Goal: Check status: Check status

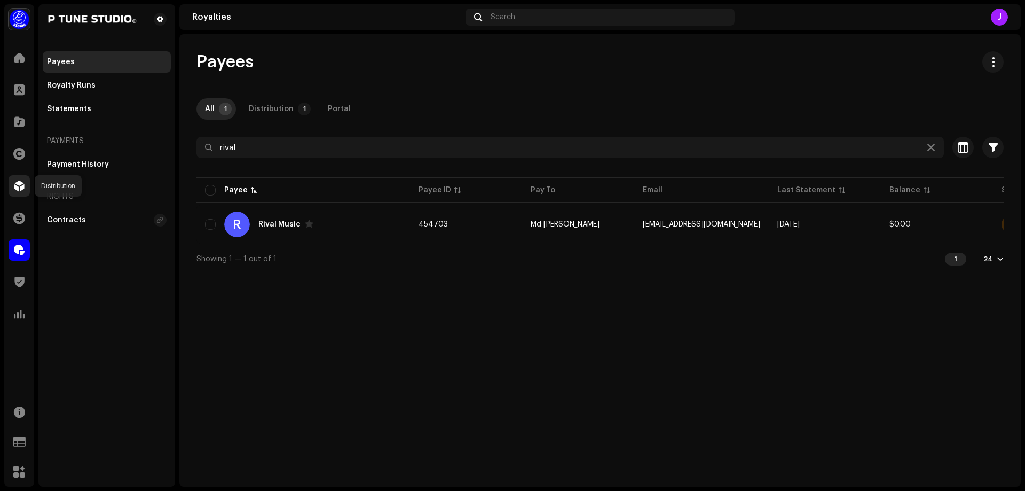
click at [15, 187] on span at bounding box center [19, 185] width 11 height 9
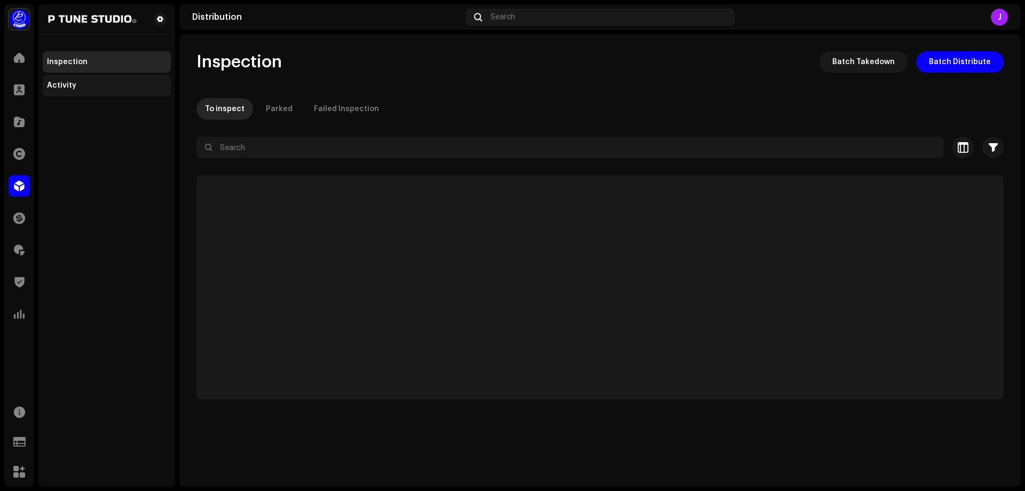
click at [63, 84] on div "Activity" at bounding box center [61, 85] width 29 height 9
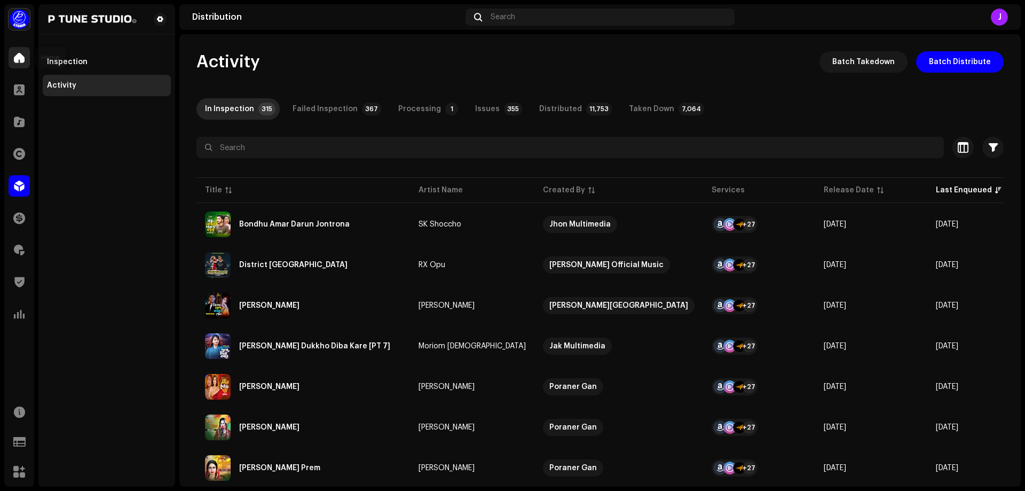
click at [19, 57] on span at bounding box center [19, 57] width 11 height 9
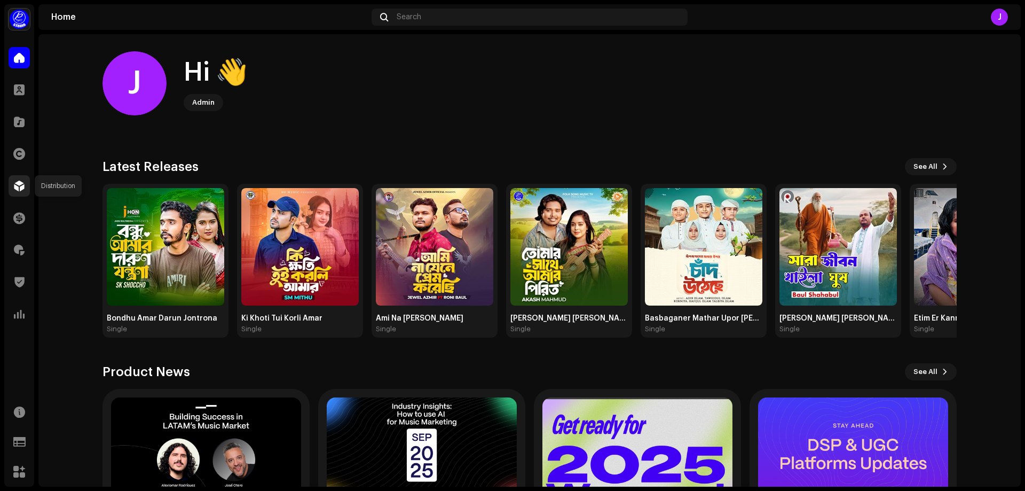
click at [20, 183] on span at bounding box center [19, 185] width 11 height 9
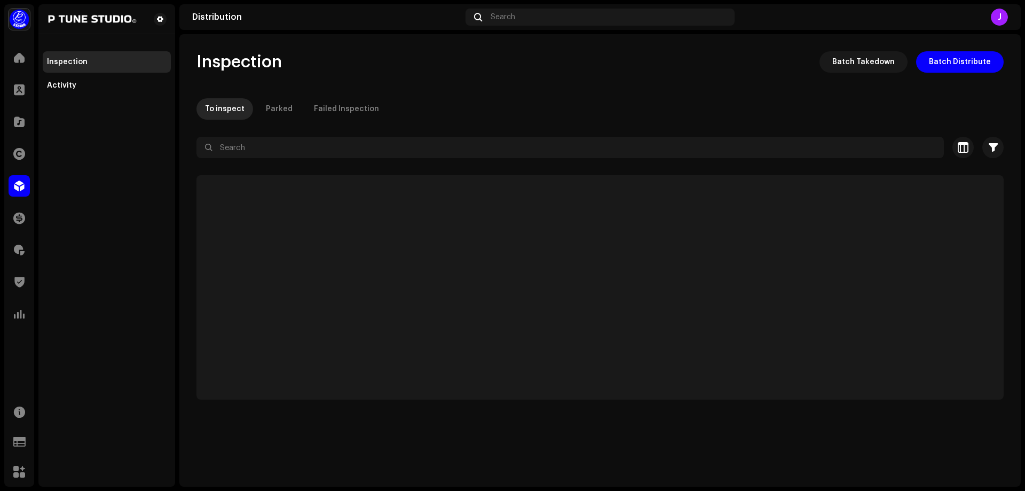
click at [61, 74] on div "Inspection Activity" at bounding box center [107, 73] width 128 height 45
click at [60, 81] on div "Activity" at bounding box center [61, 85] width 29 height 9
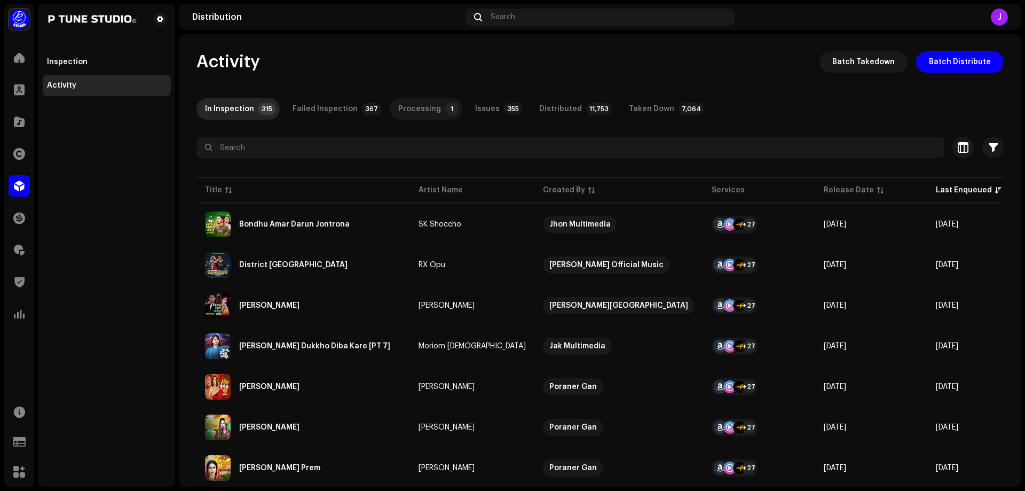
click at [411, 112] on div "Processing" at bounding box center [419, 108] width 43 height 21
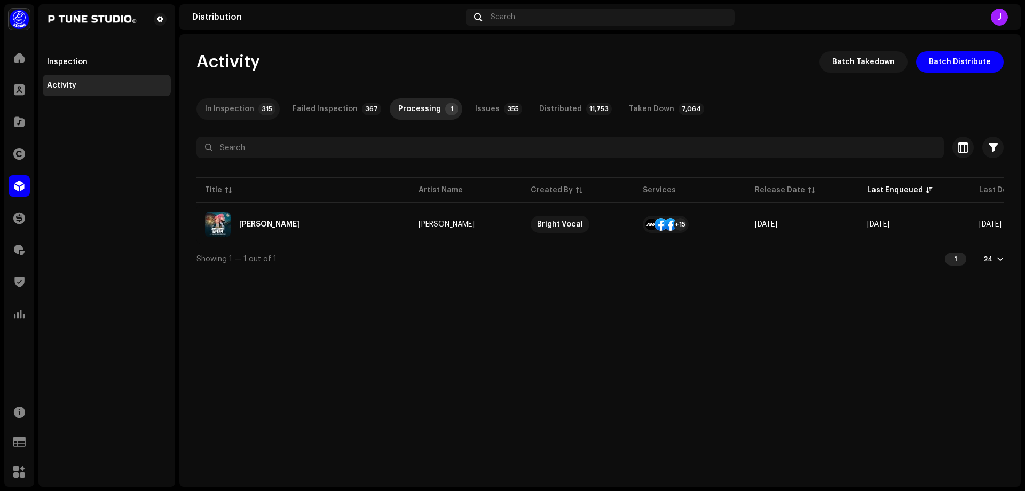
click at [234, 105] on div "In Inspection" at bounding box center [229, 108] width 49 height 21
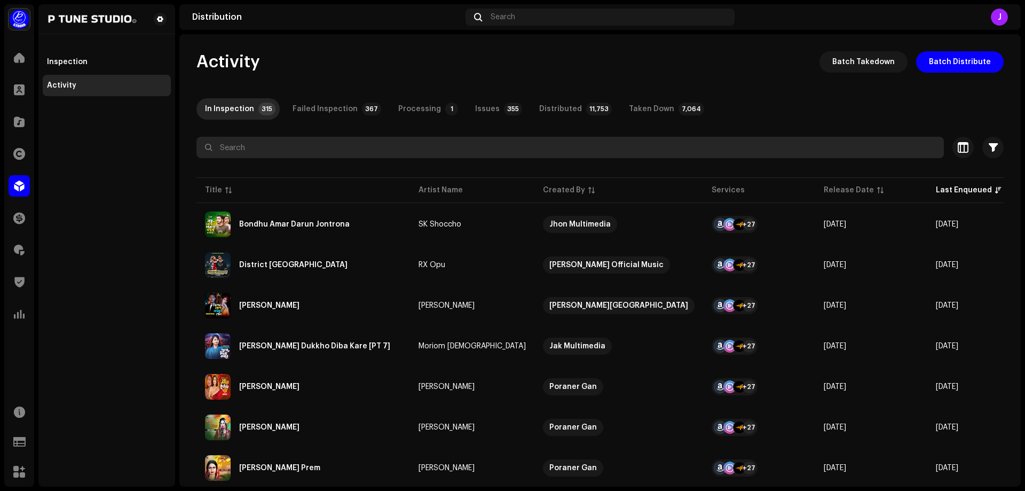
click at [264, 152] on input "text" at bounding box center [569, 147] width 747 height 21
paste input "7316480947340"
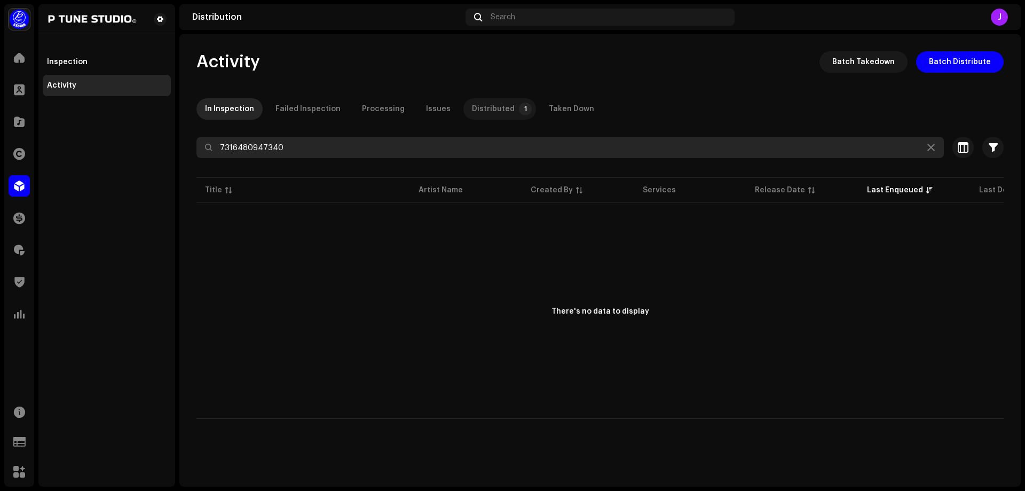
type input "7316480947340"
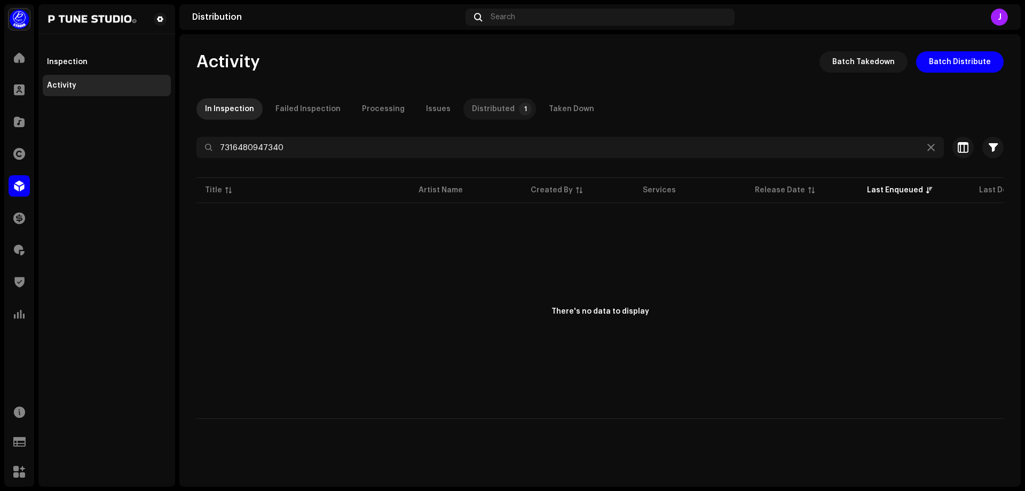
click at [480, 114] on div "Distributed" at bounding box center [493, 108] width 43 height 21
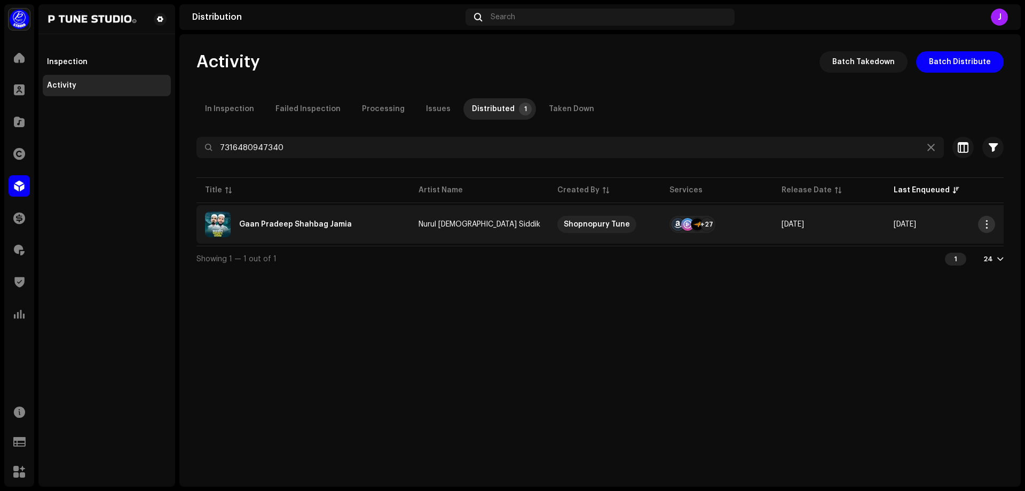
click at [985, 224] on span "button" at bounding box center [987, 224] width 8 height 9
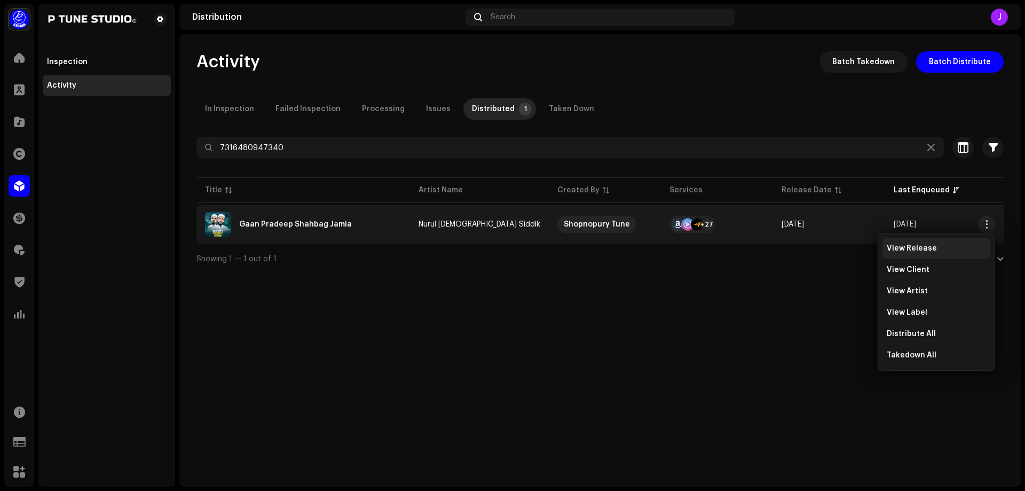
click at [922, 243] on div "View Release" at bounding box center [936, 248] width 108 height 21
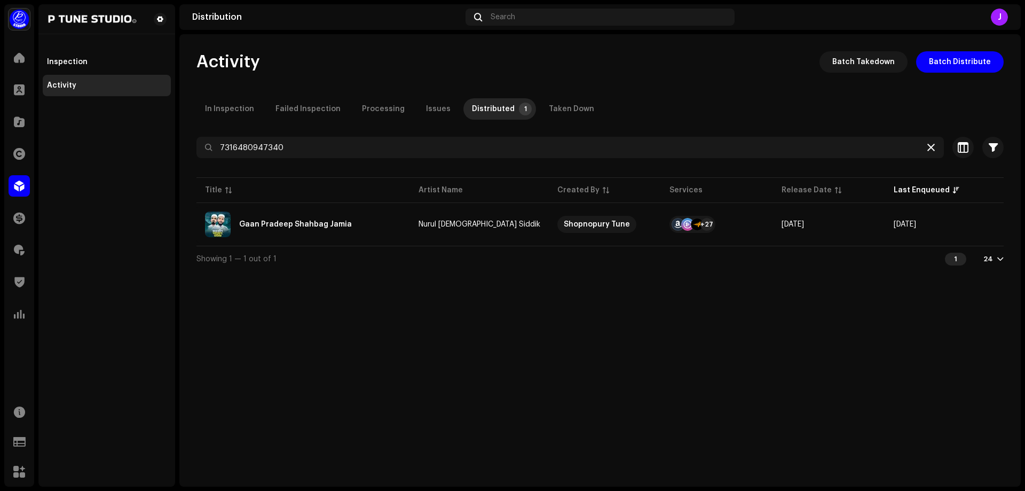
click at [927, 148] on icon at bounding box center [930, 147] width 7 height 9
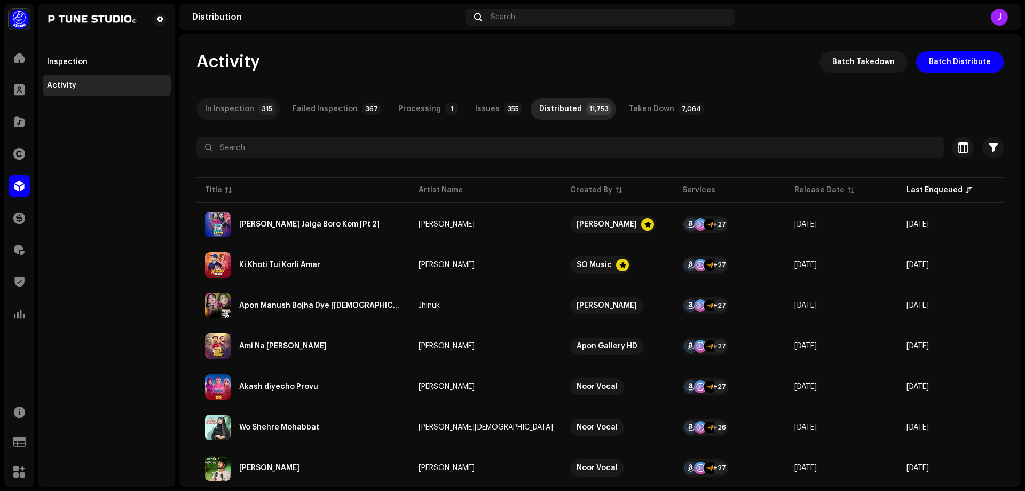
click at [243, 107] on div "In Inspection" at bounding box center [229, 108] width 49 height 21
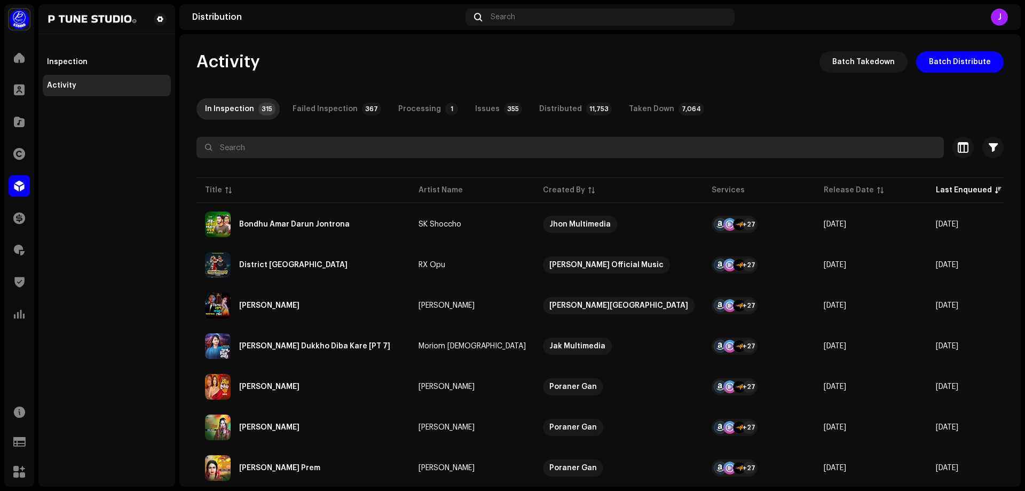
click at [261, 140] on input "text" at bounding box center [569, 147] width 747 height 21
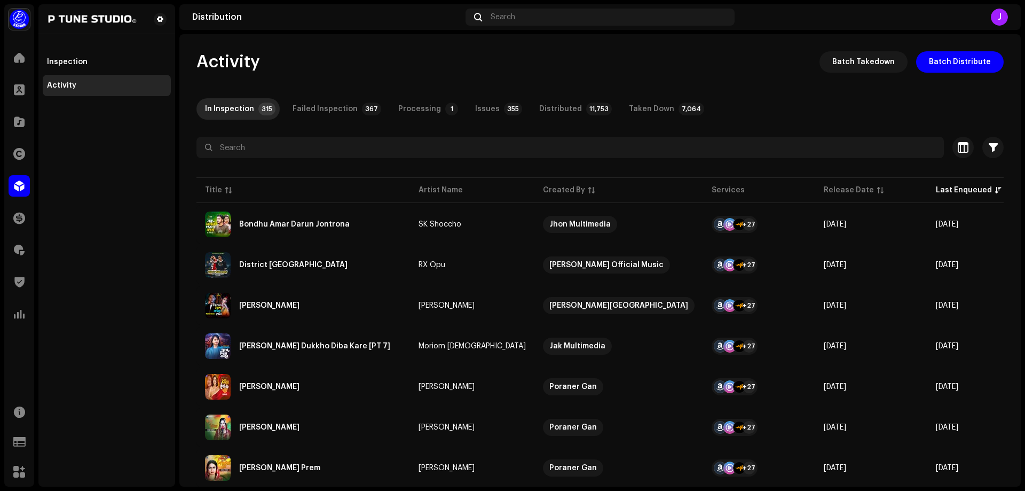
click at [115, 182] on div "Inspection Activity" at bounding box center [106, 245] width 137 height 482
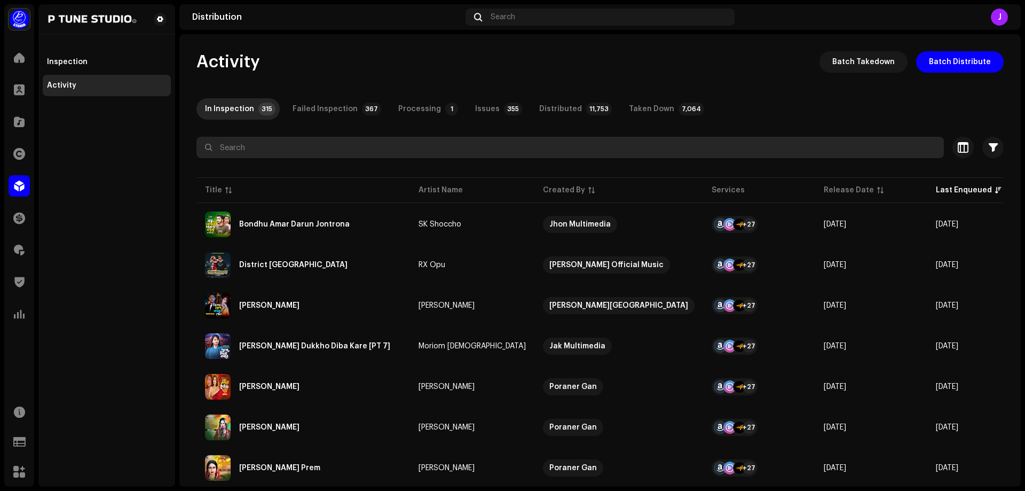
click at [250, 152] on input "text" at bounding box center [569, 147] width 747 height 21
click at [227, 152] on input "text" at bounding box center [569, 147] width 747 height 21
drag, startPoint x: 227, startPoint y: 152, endPoint x: 147, endPoint y: 154, distance: 80.1
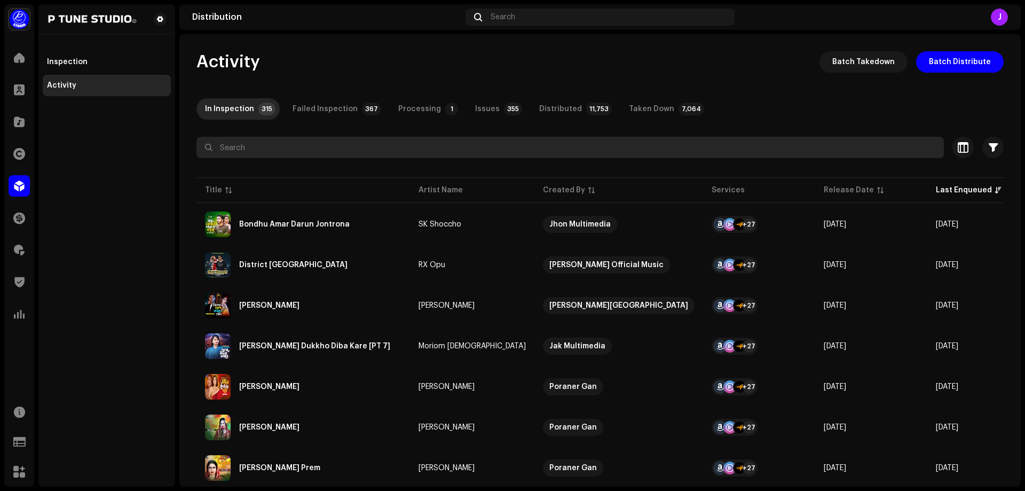
click at [227, 151] on input "text" at bounding box center [569, 147] width 747 height 21
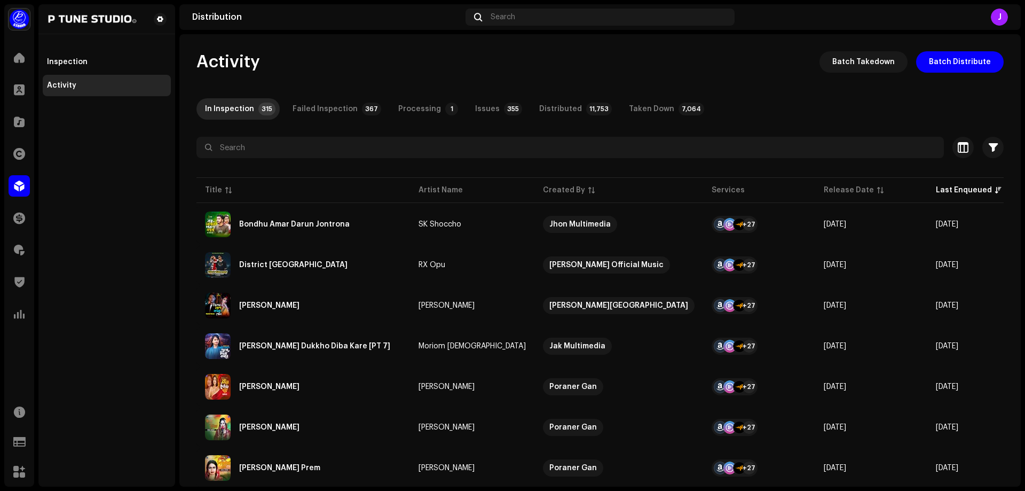
click at [133, 153] on div "Inspection Activity" at bounding box center [106, 245] width 137 height 482
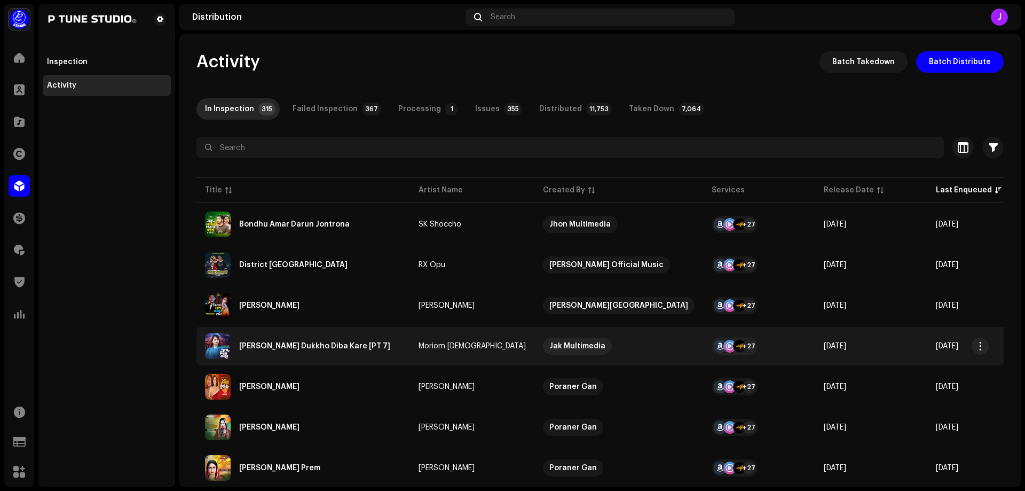
click at [216, 347] on img at bounding box center [218, 346] width 26 height 26
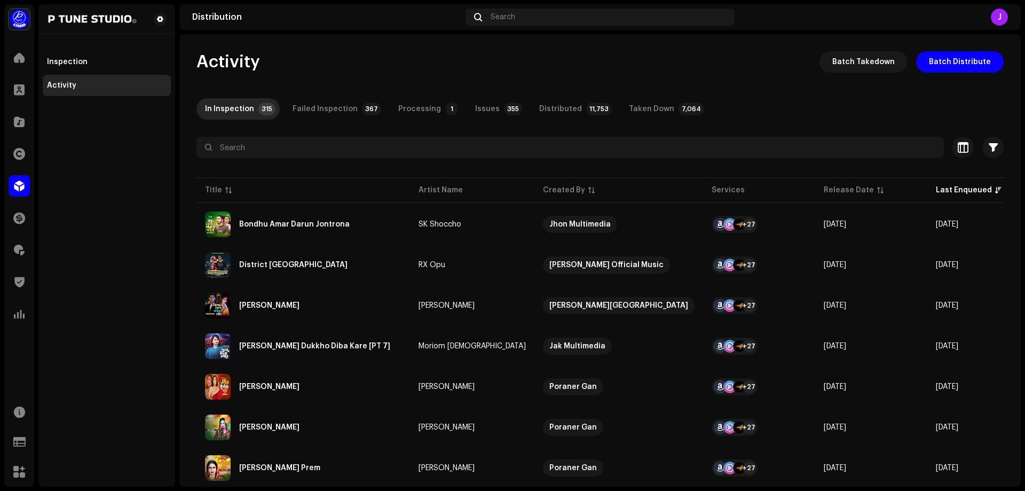
click at [811, 94] on div "Ami Morle Dukkho Diba Kare [PT 7] Moriom Islam Service Last Enqueued Last Deliv…" at bounding box center [512, 245] width 1025 height 491
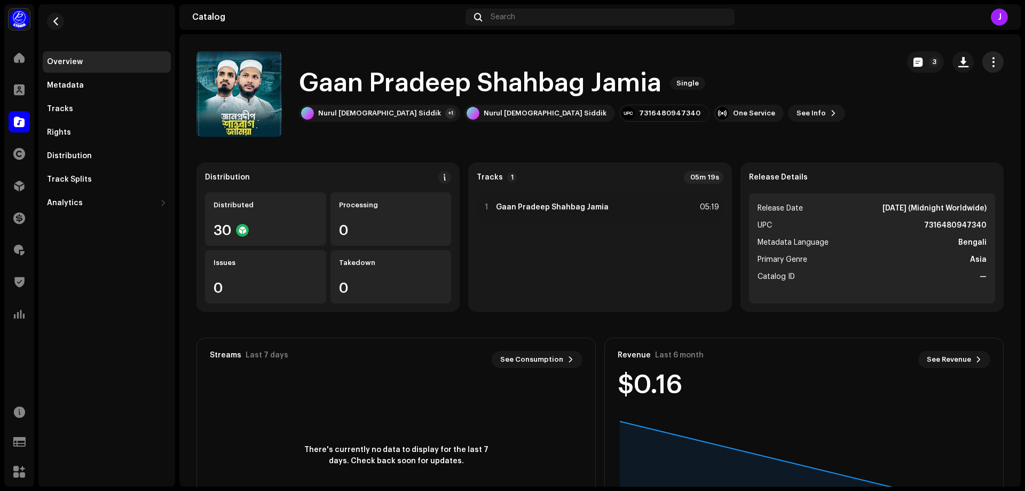
click at [988, 65] on span "button" at bounding box center [993, 62] width 10 height 9
click at [909, 108] on div "Edit" at bounding box center [938, 109] width 99 height 9
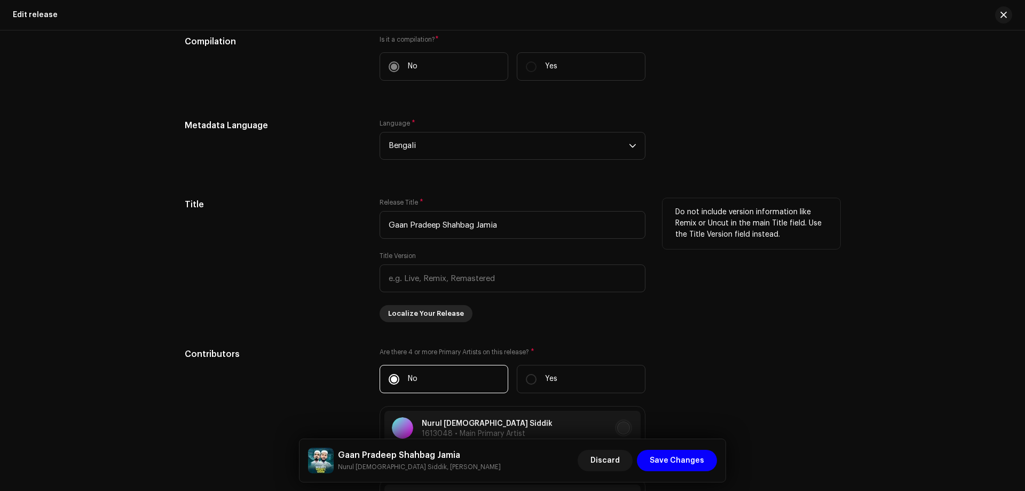
scroll to position [801, 0]
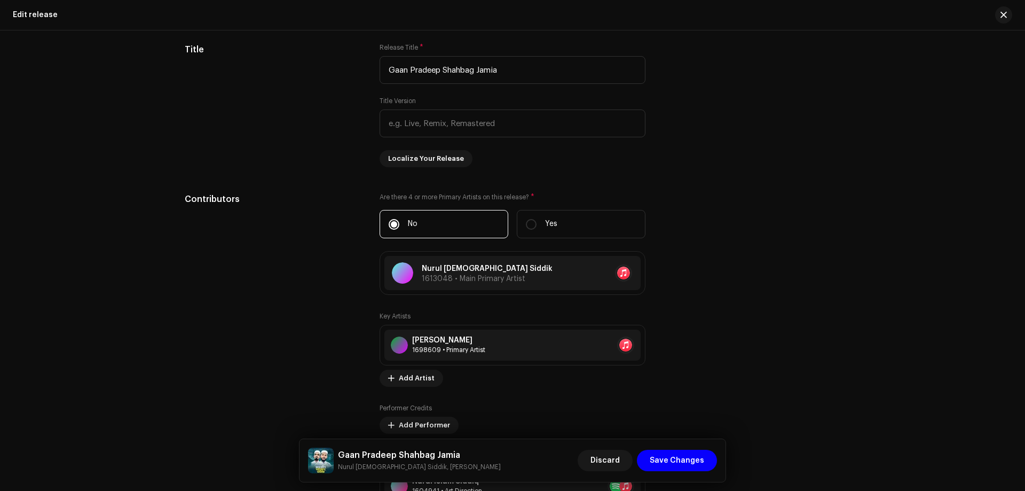
click at [153, 279] on div "This release has been distributed: some fields cannot be modified without a ful…" at bounding box center [512, 260] width 1025 height 460
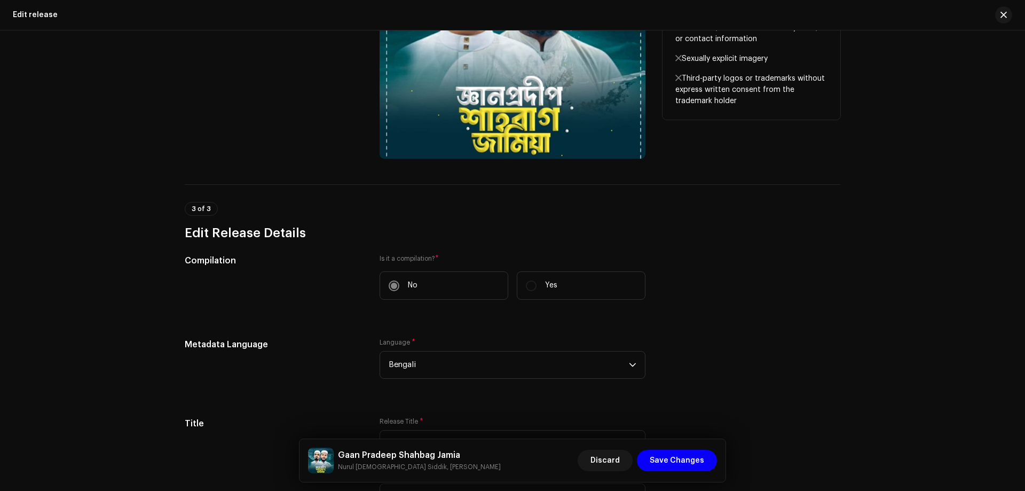
scroll to position [320, 0]
